Goal: Task Accomplishment & Management: Complete application form

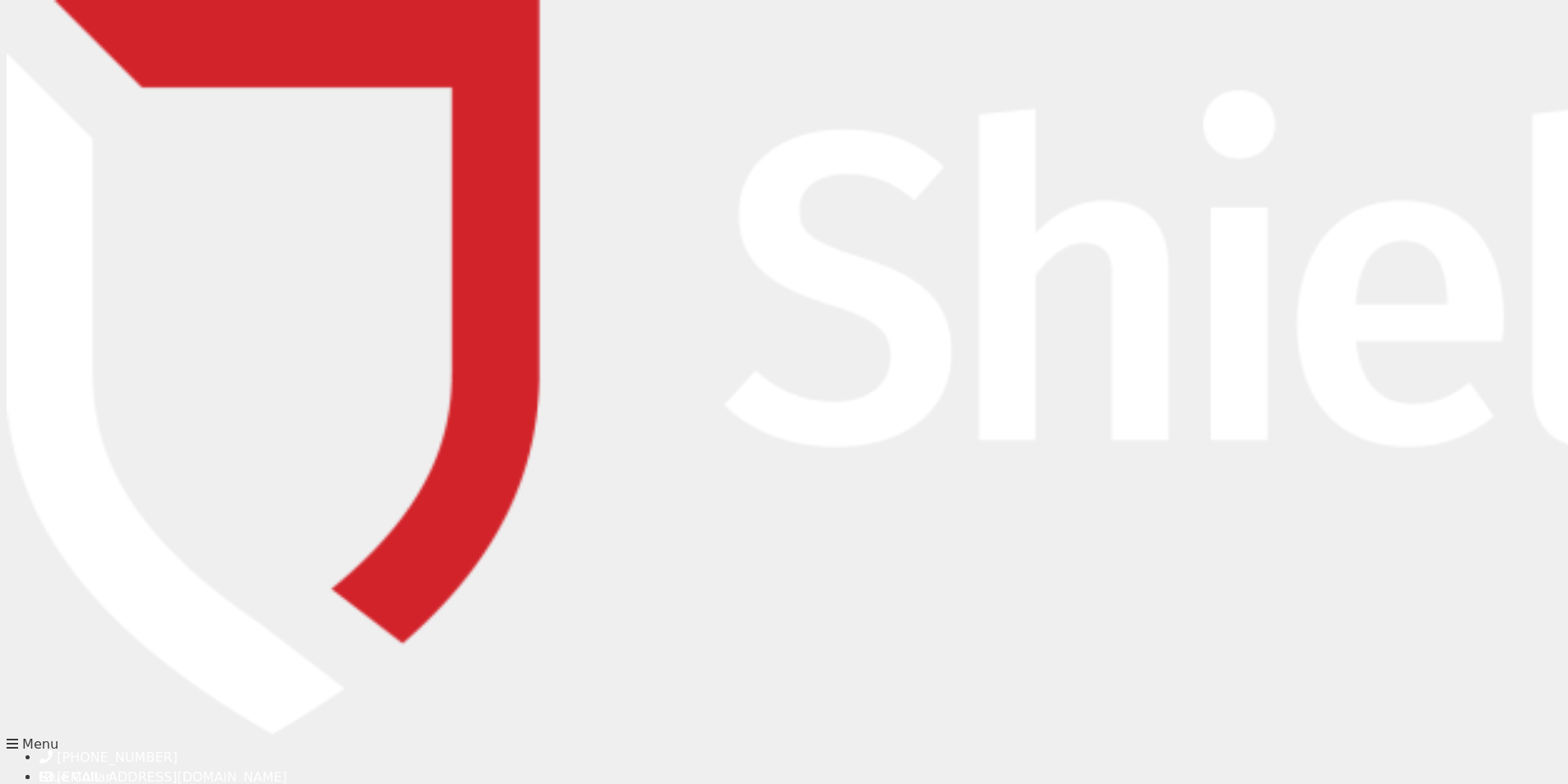
drag, startPoint x: 555, startPoint y: 319, endPoint x: 424, endPoint y: 317, distance: 131.0
type input "[PERSON_NAME]"
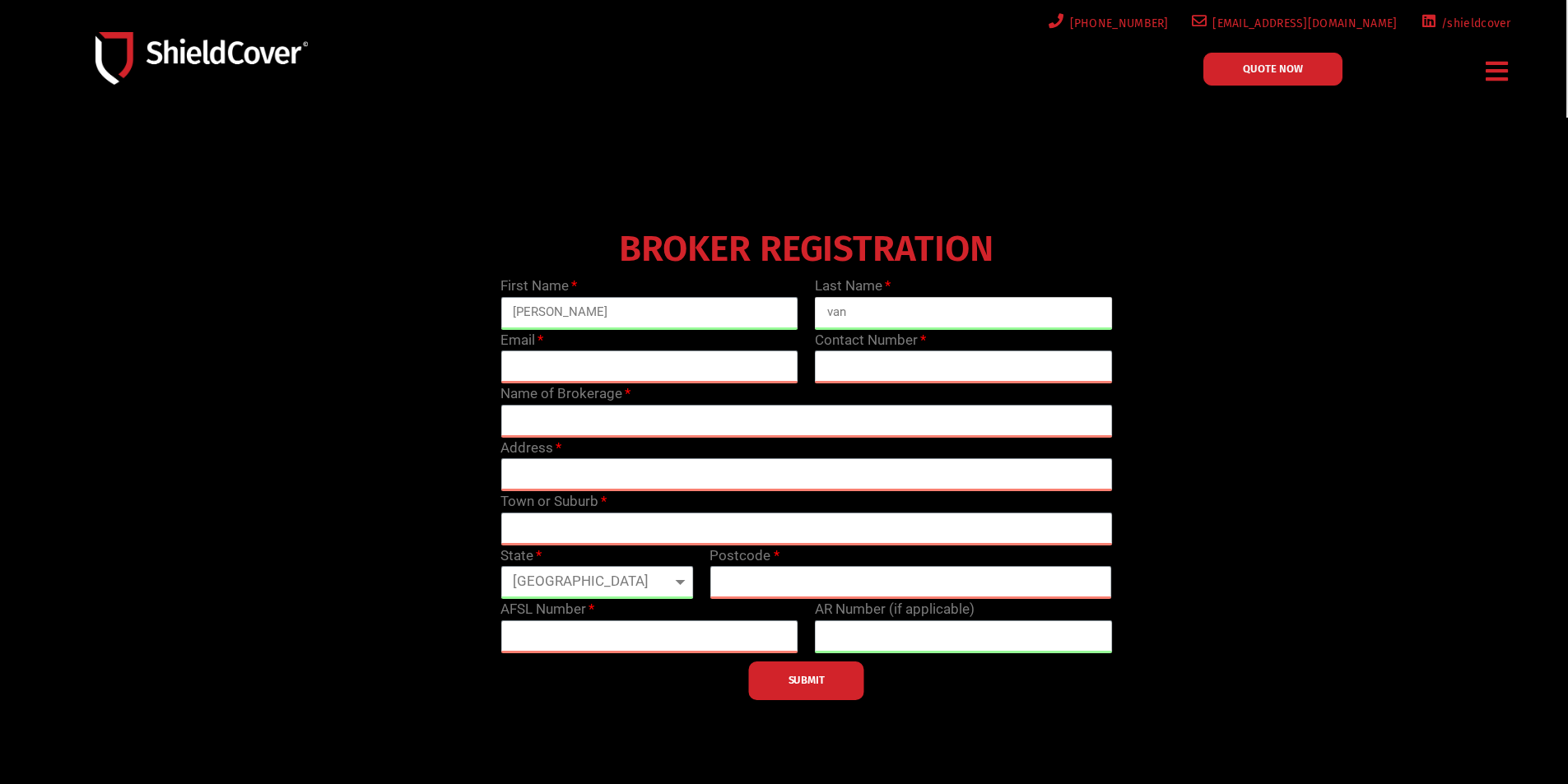
type input "van [PERSON_NAME]"
click at [688, 372] on input "email" at bounding box center [649, 366] width 297 height 33
type input "[EMAIL_ADDRESS][DOMAIN_NAME]"
click at [815, 365] on input "text" at bounding box center [963, 366] width 297 height 33
click at [908, 371] on input "text" at bounding box center [963, 366] width 297 height 33
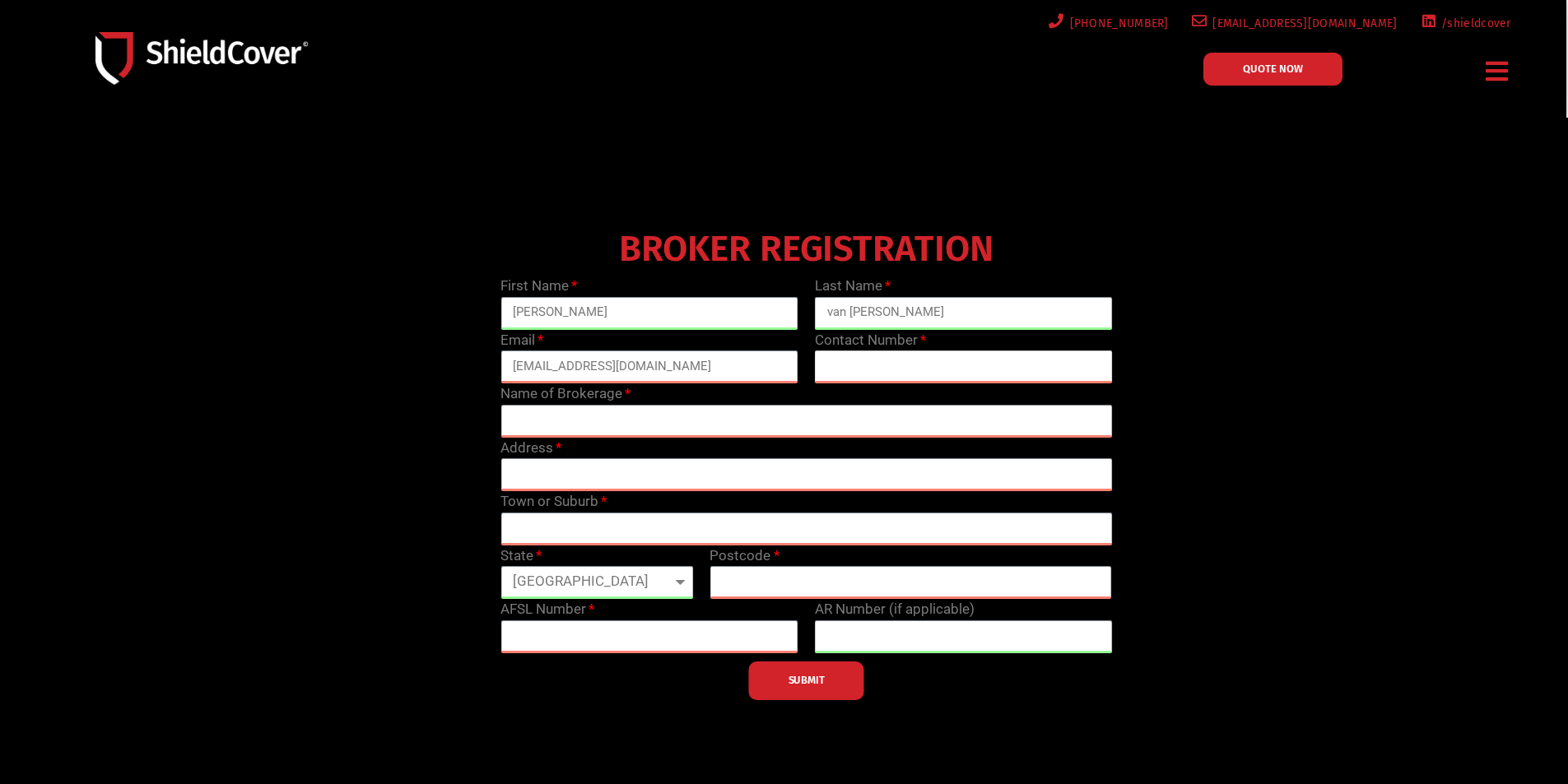
click at [856, 373] on input "text" at bounding box center [963, 366] width 297 height 33
type input "[PHONE_NUMBER]"
click at [774, 421] on input "text" at bounding box center [806, 420] width 612 height 33
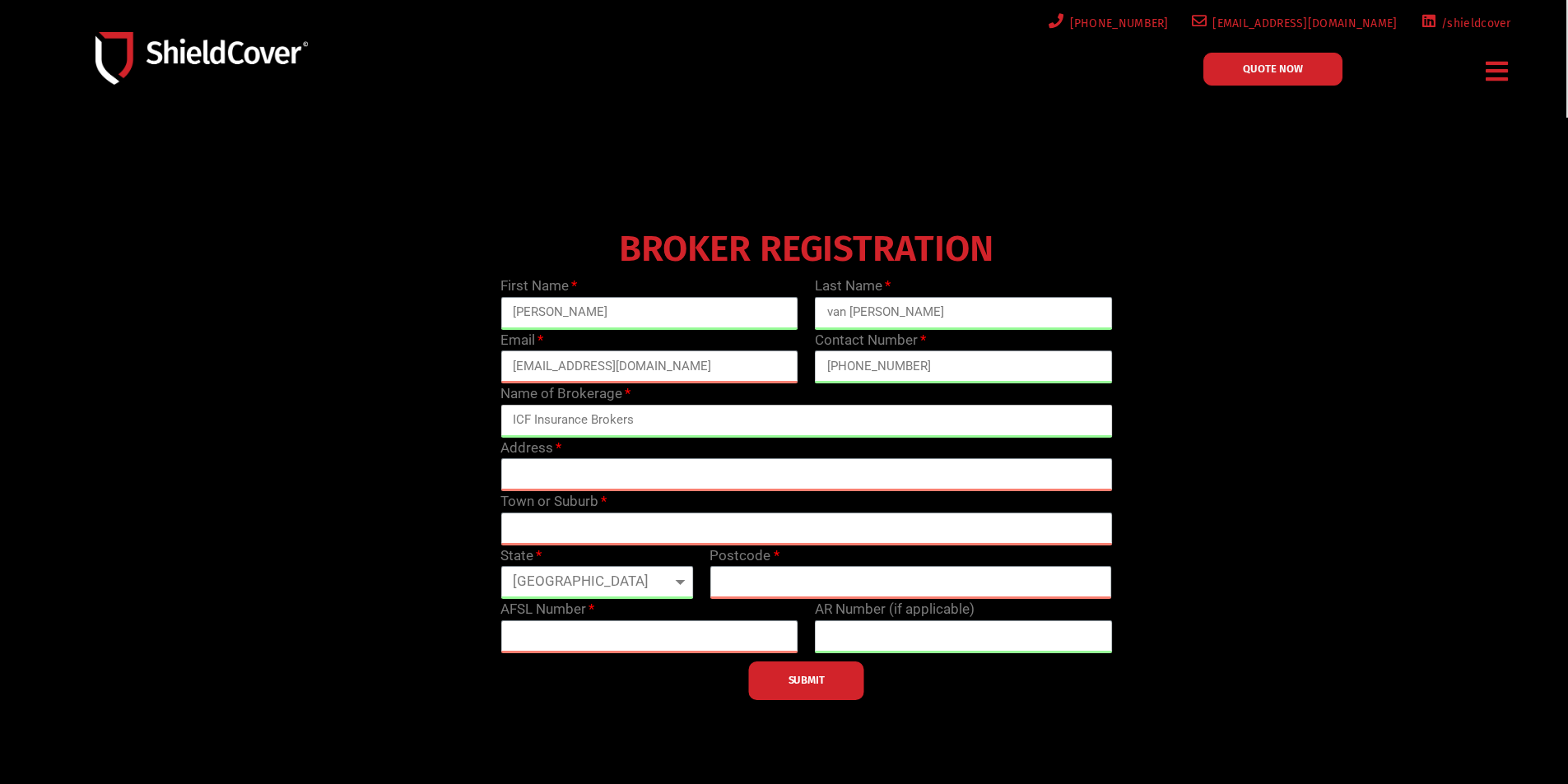
type input "ICF Insurance Brokers"
click at [630, 485] on input "text" at bounding box center [806, 474] width 612 height 33
type input "[STREET_ADDRESS][PERSON_NAME]"
click at [590, 531] on input "text" at bounding box center [806, 528] width 612 height 33
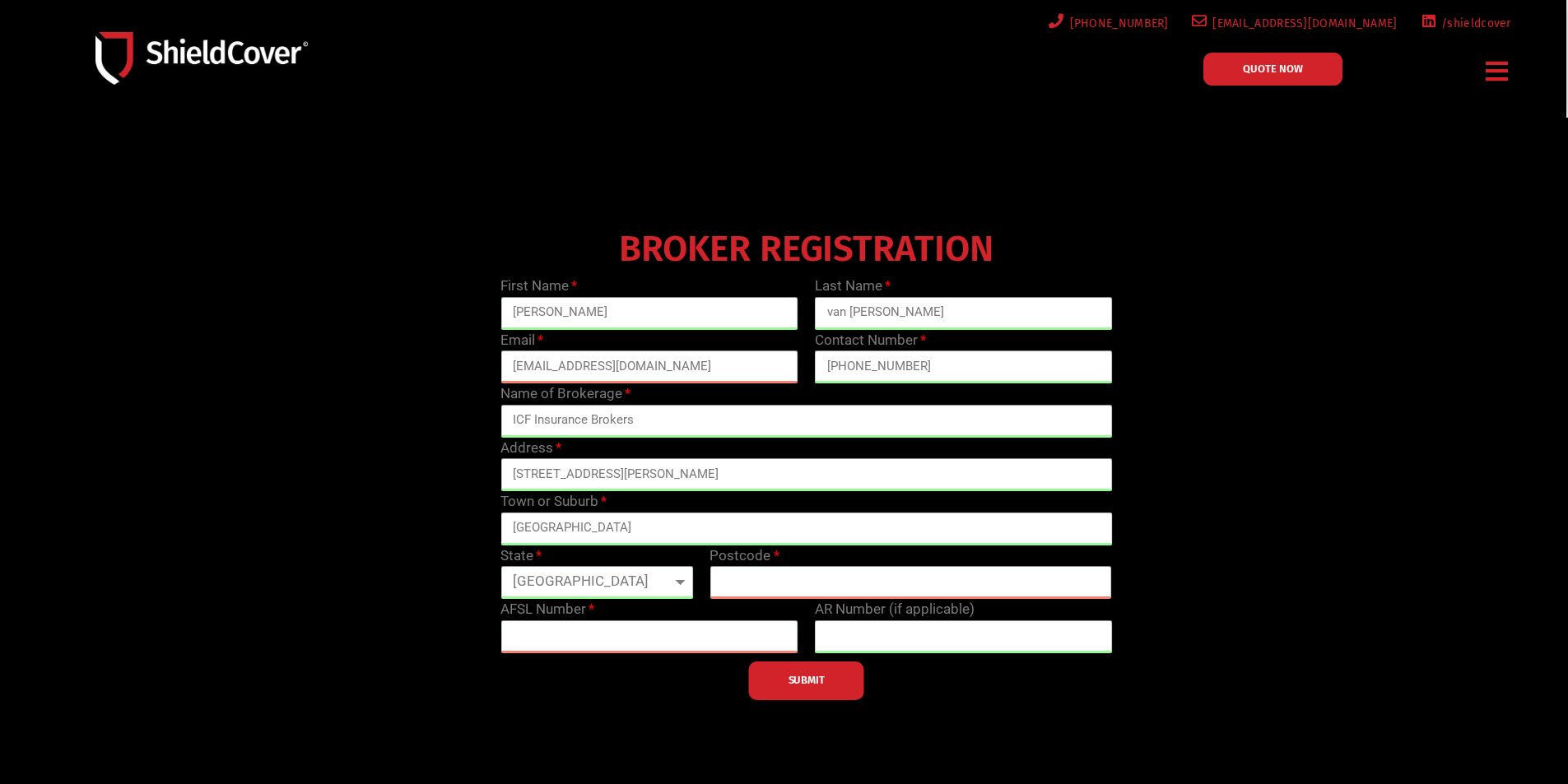
type input "[GEOGRAPHIC_DATA]"
click at [596, 568] on select "[GEOGRAPHIC_DATA] [GEOGRAPHIC_DATA] [GEOGRAPHIC_DATA] [GEOGRAPHIC_DATA] [GEOGRA…" at bounding box center [597, 582] width 193 height 33
select select "SA"
click at [500, 566] on select "[GEOGRAPHIC_DATA] [GEOGRAPHIC_DATA] [GEOGRAPHIC_DATA] [GEOGRAPHIC_DATA] [GEOGRA…" at bounding box center [597, 582] width 193 height 33
click at [766, 589] on input "text" at bounding box center [910, 582] width 403 height 33
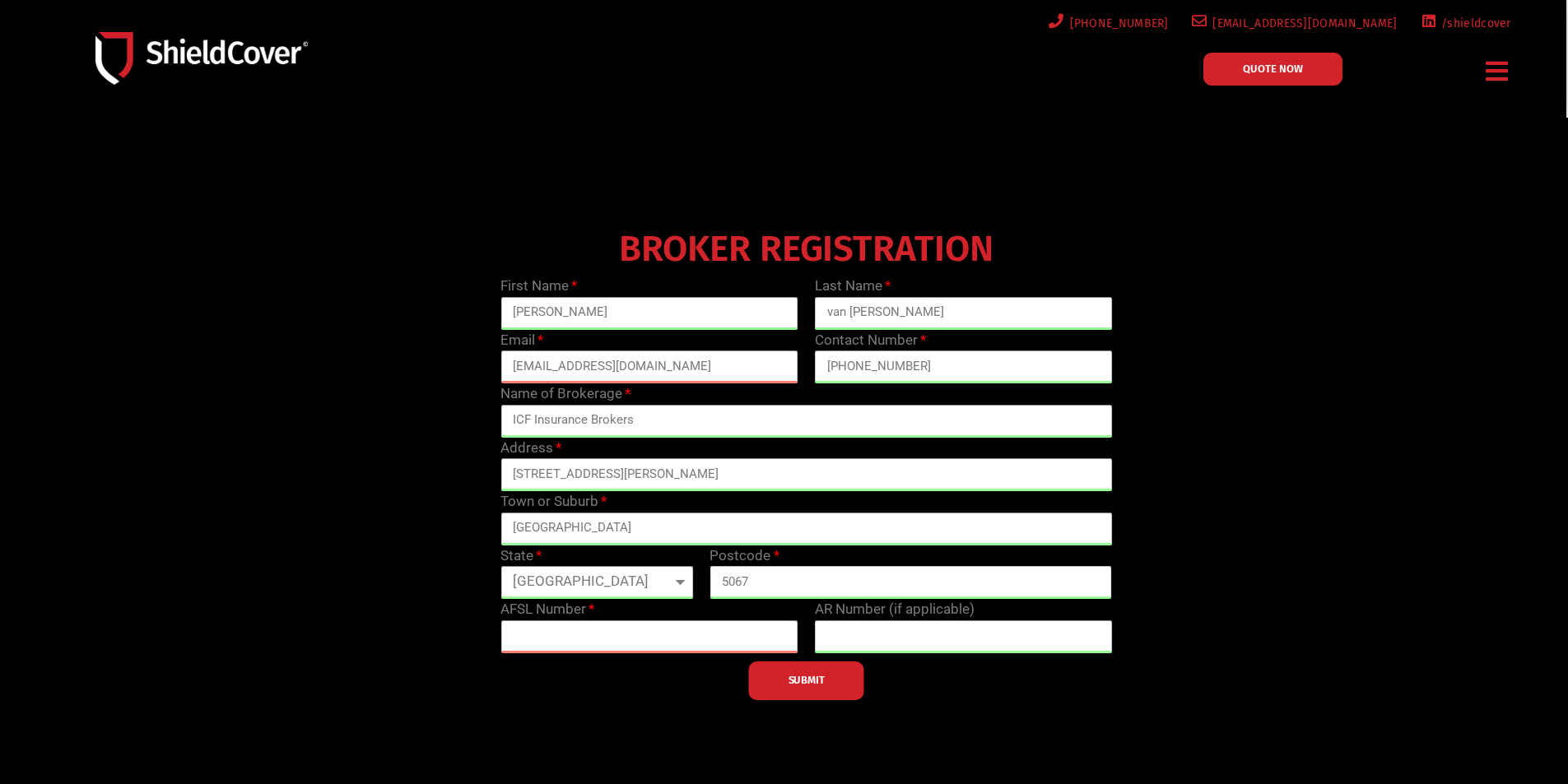
type input "5067"
click at [718, 624] on input "text" at bounding box center [649, 636] width 297 height 33
type input "543267"
click at [887, 626] on input "text" at bounding box center [963, 636] width 297 height 33
type input "1314894"
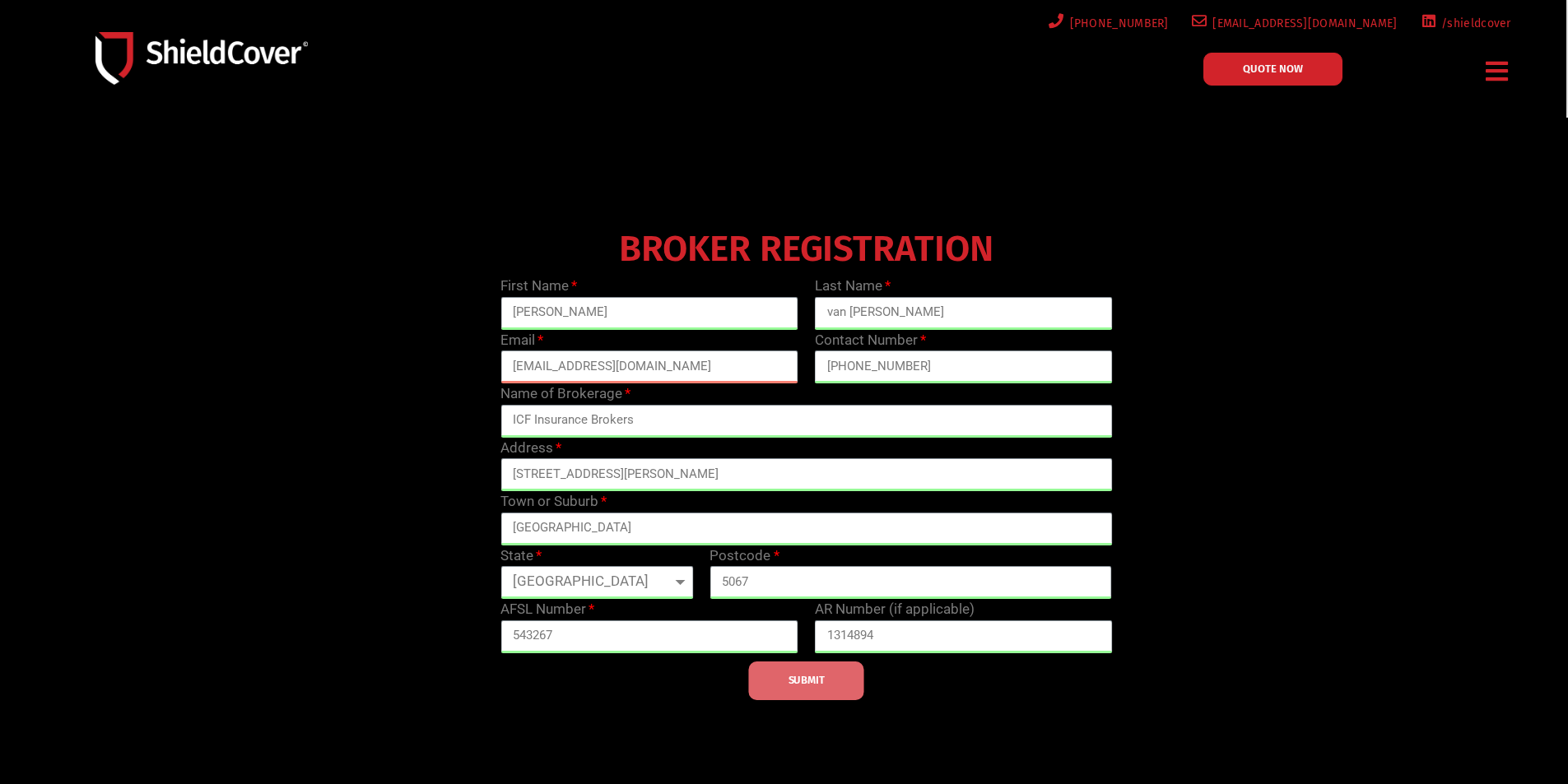
click at [805, 688] on button "SUBMIT" at bounding box center [807, 680] width 115 height 39
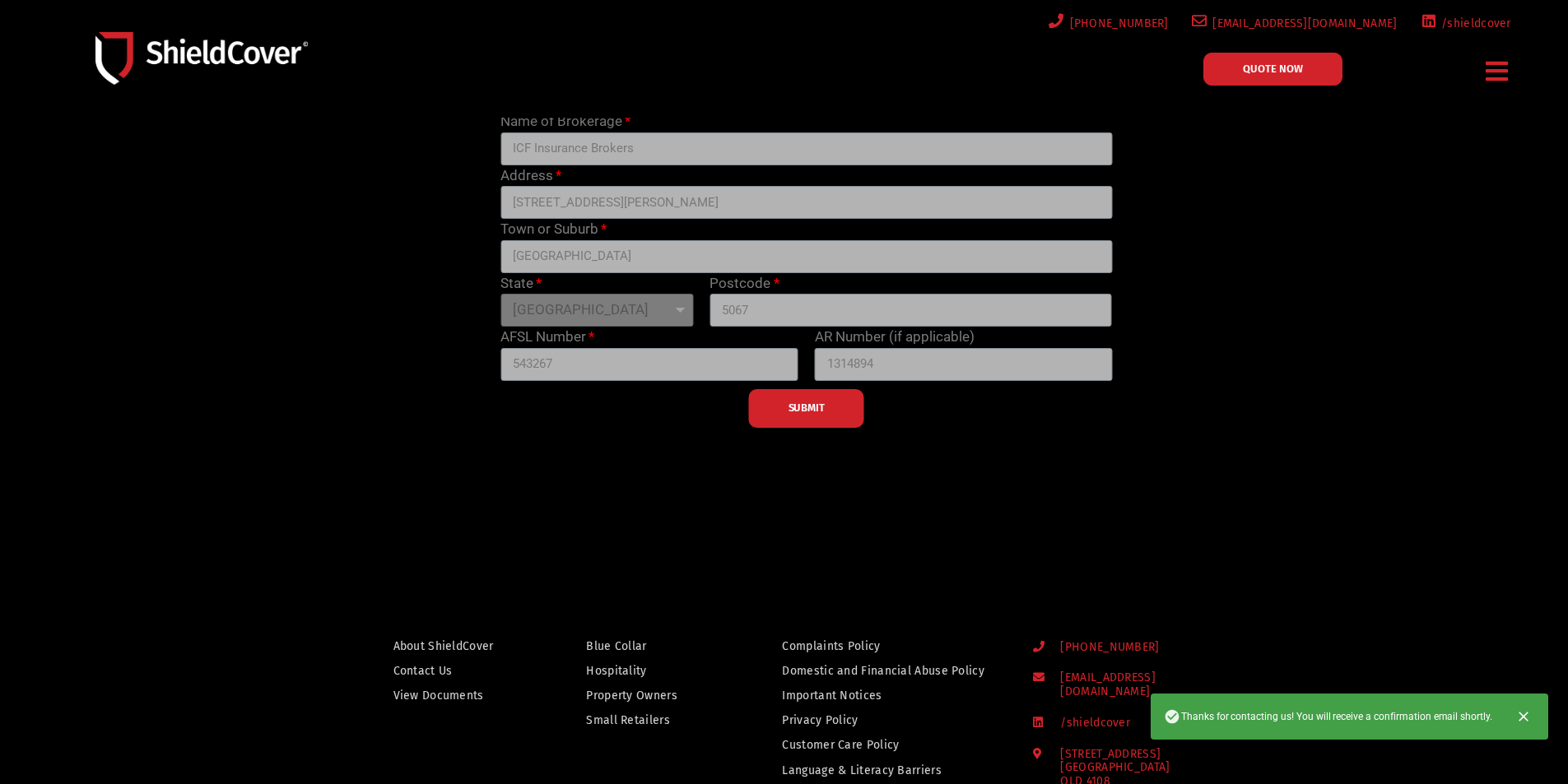
scroll to position [247, 0]
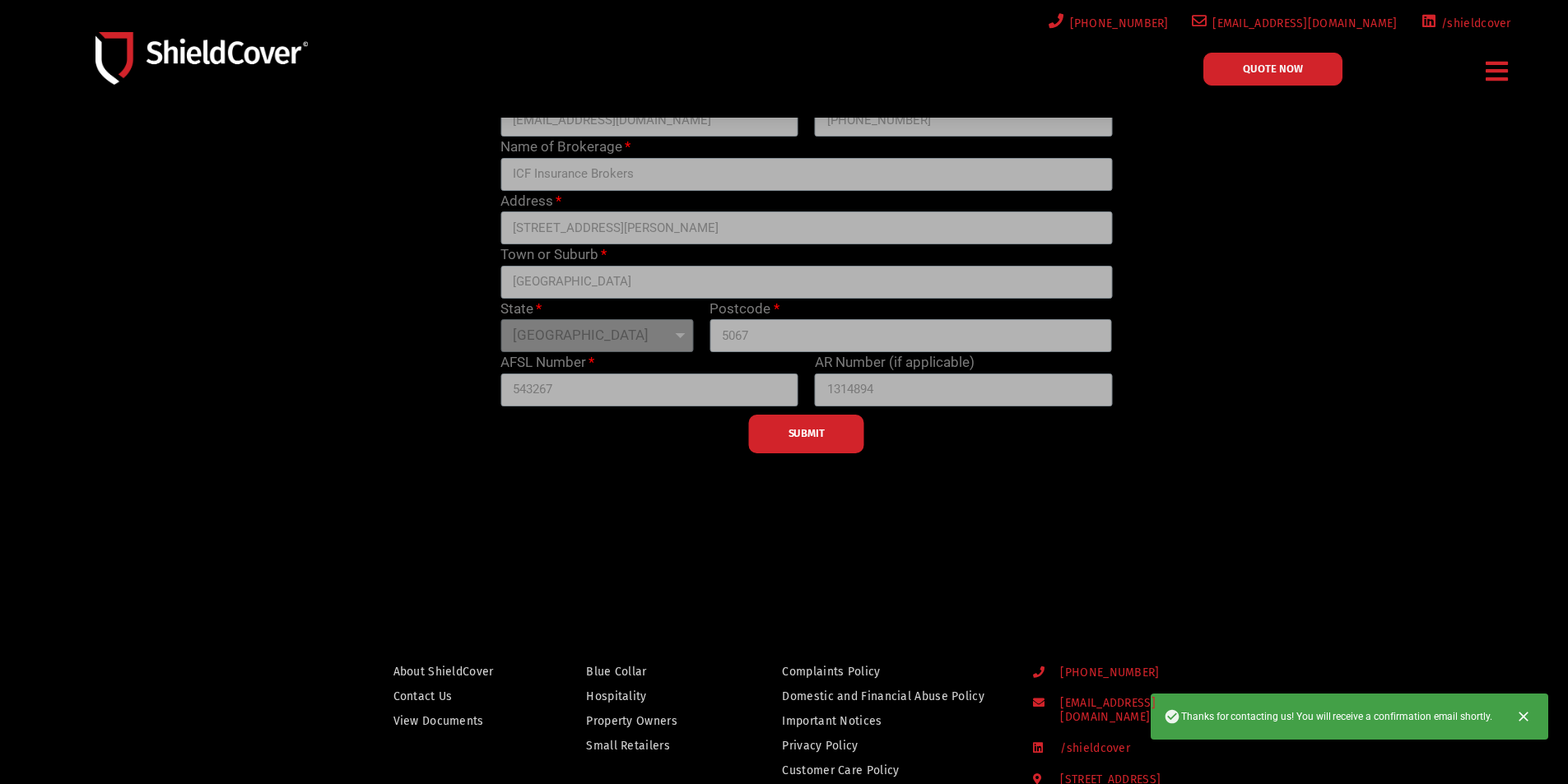
click at [1268, 60] on link "QUOTE NOW" at bounding box center [1272, 68] width 139 height 33
